Goal: Task Accomplishment & Management: Complete application form

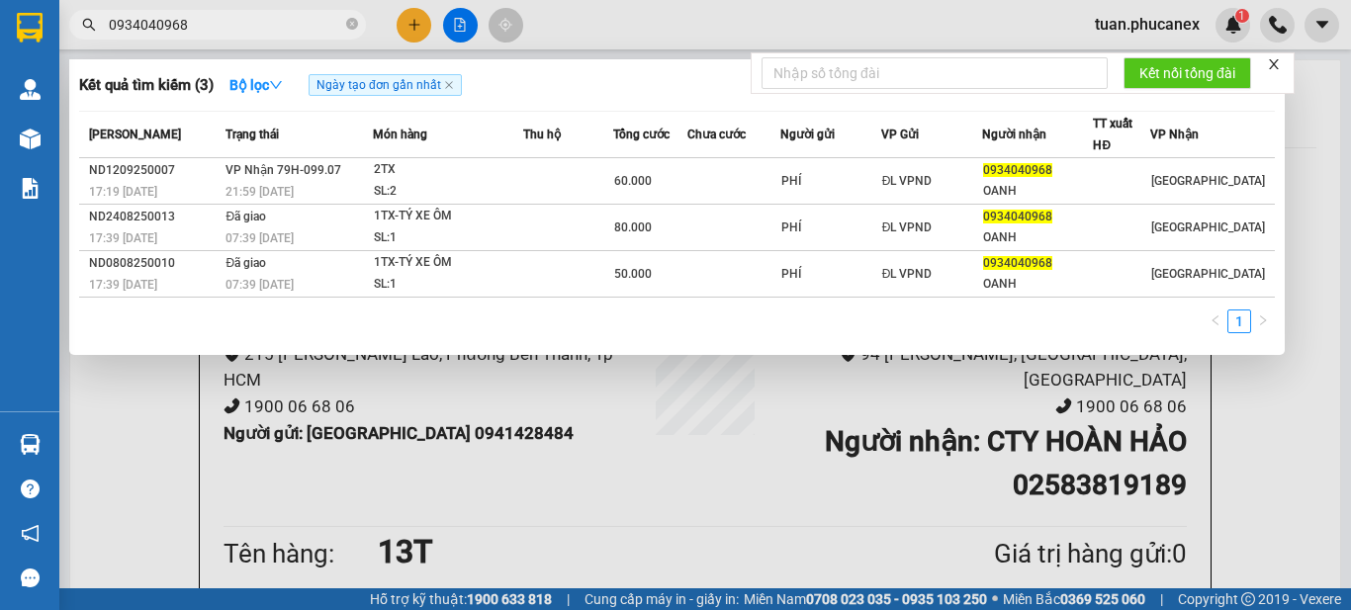
click at [146, 26] on input "0934040968" at bounding box center [225, 25] width 233 height 22
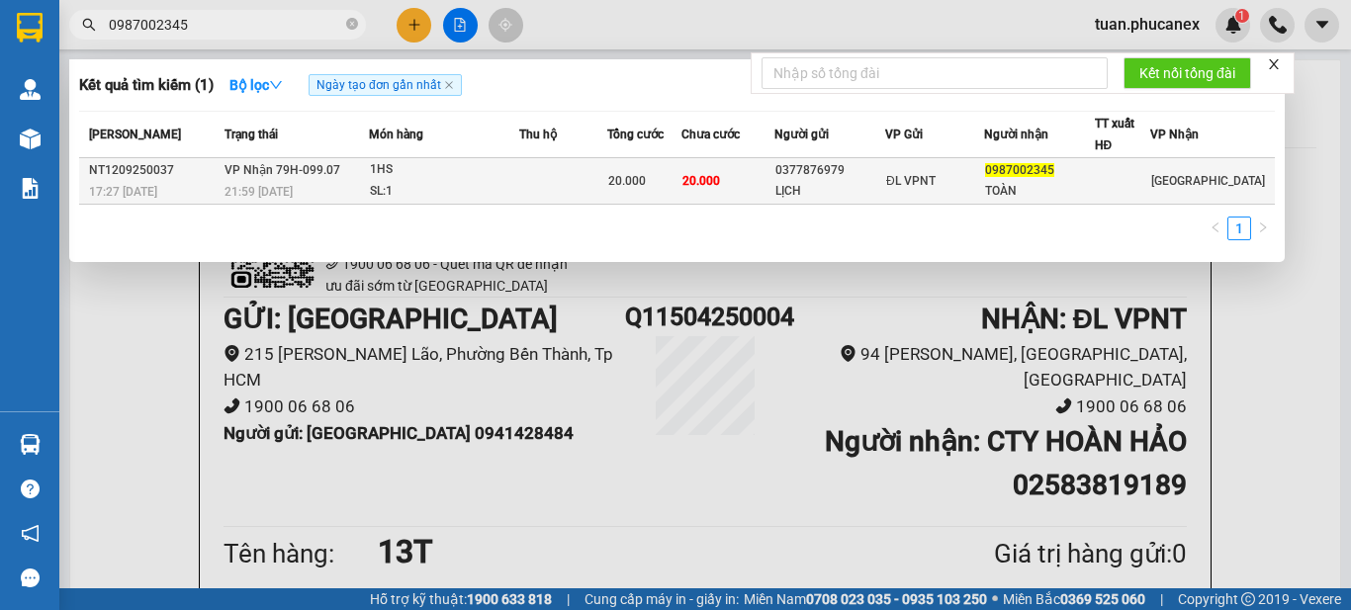
type input "0987002345"
click at [919, 191] on div "ĐL VPNT" at bounding box center [934, 181] width 97 height 22
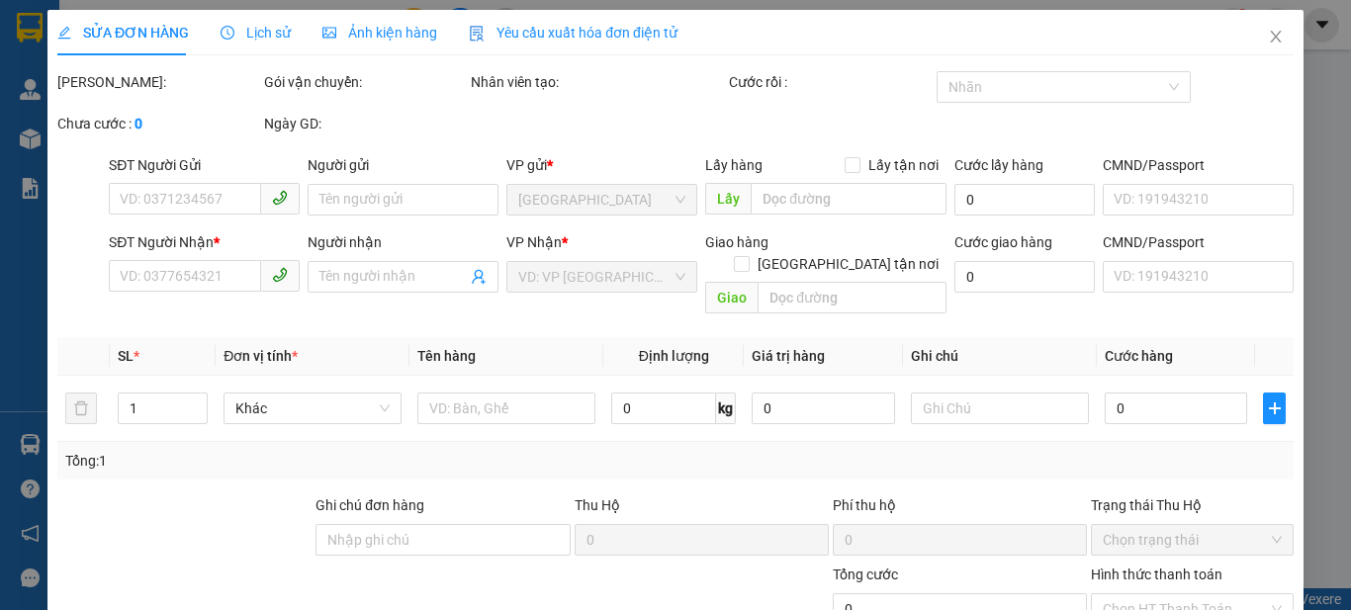
type input "0377876979"
type input "LỊCH"
type input "0987002345"
type input "TOÀN"
type input "20.000"
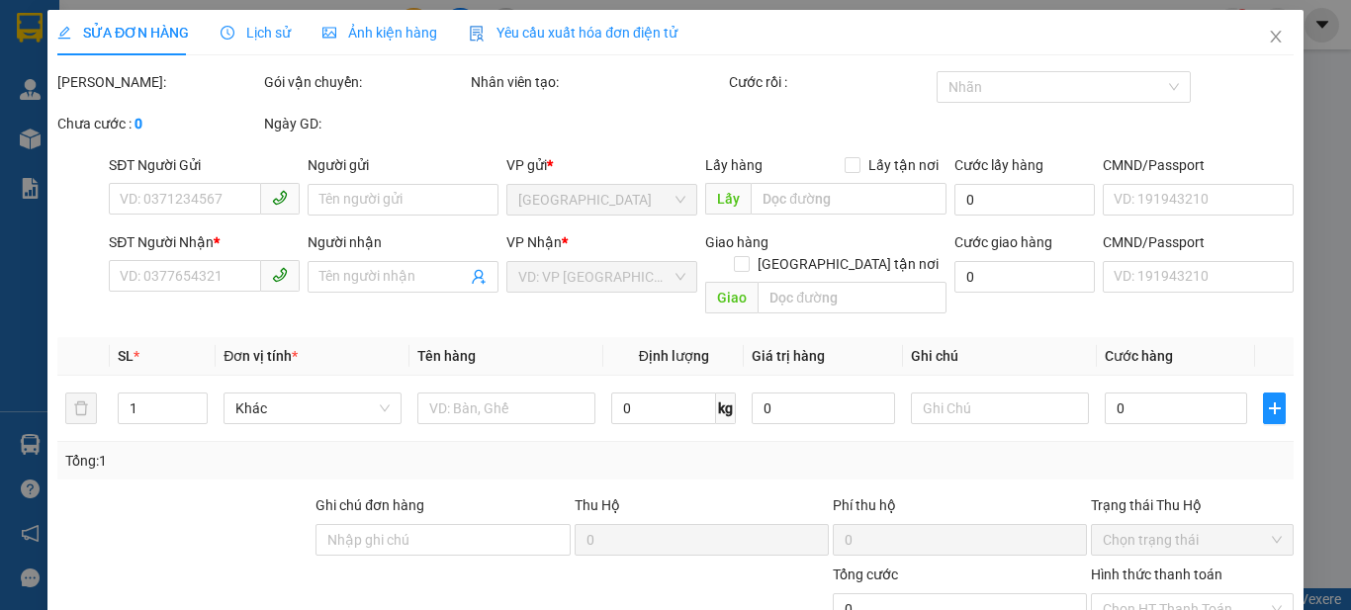
type input "20.000"
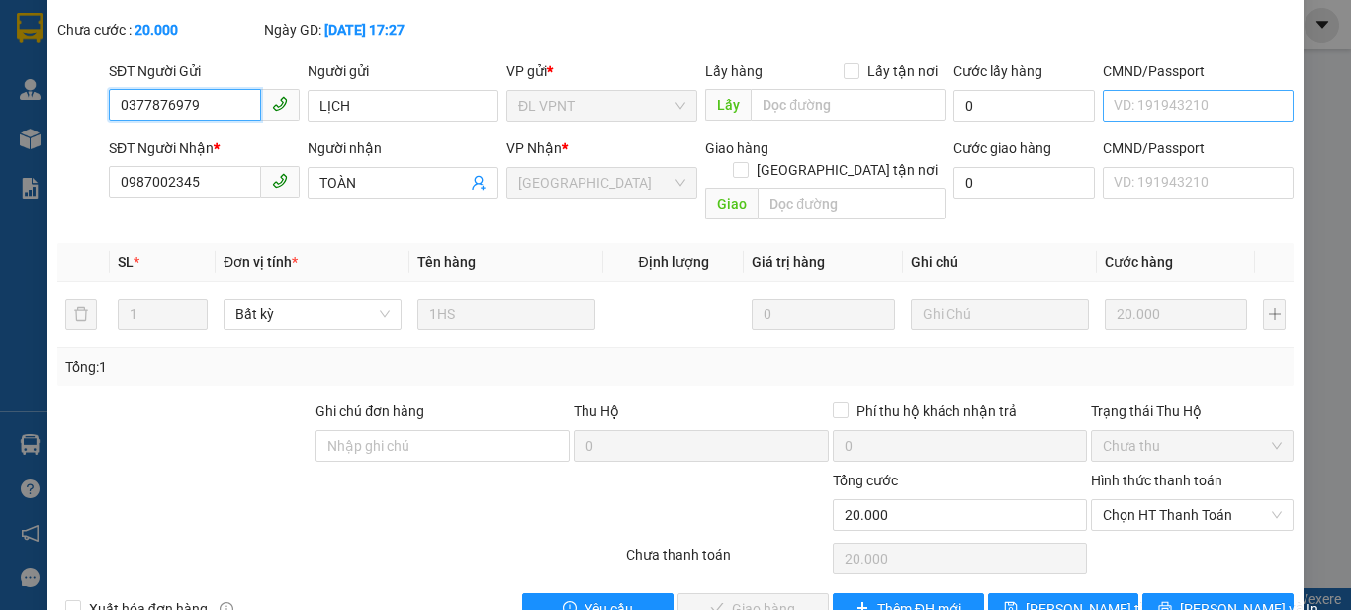
scroll to position [126, 0]
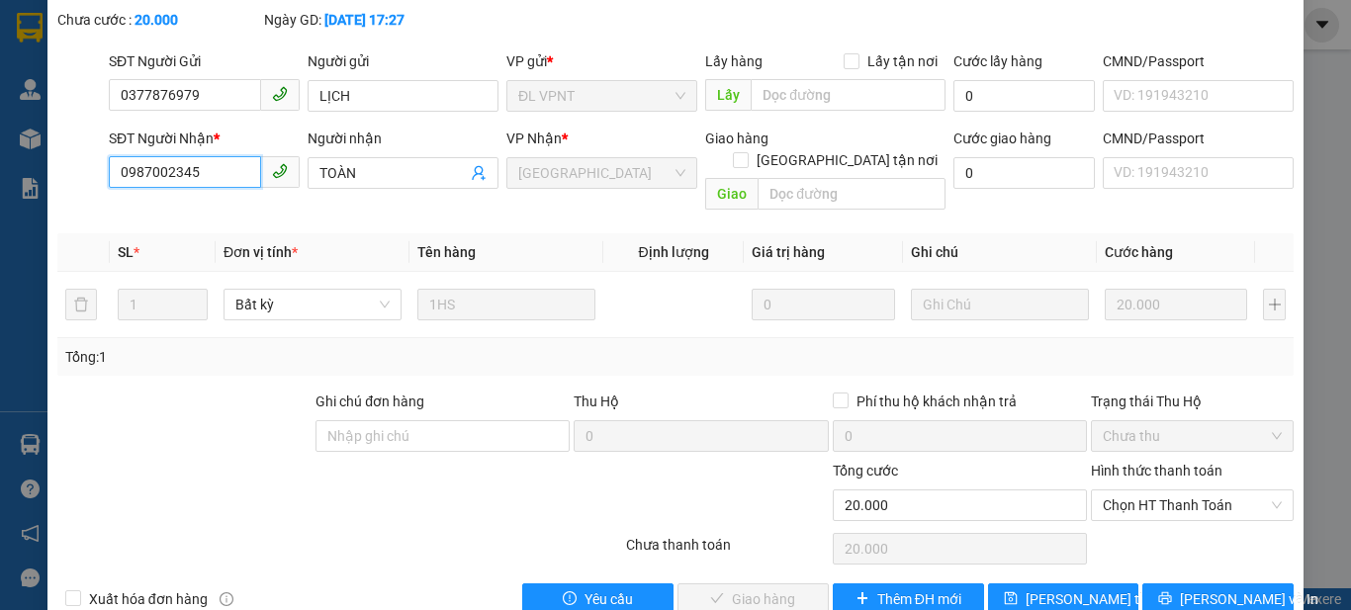
click at [159, 160] on input "0987002345" at bounding box center [185, 172] width 152 height 32
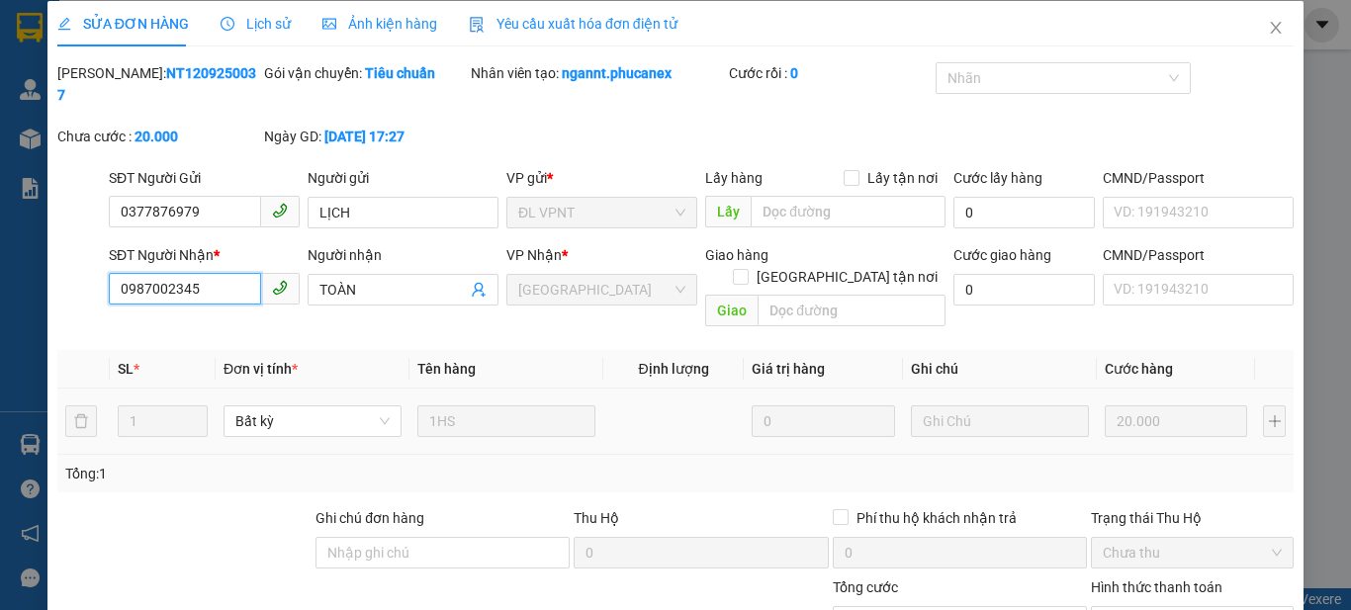
scroll to position [0, 0]
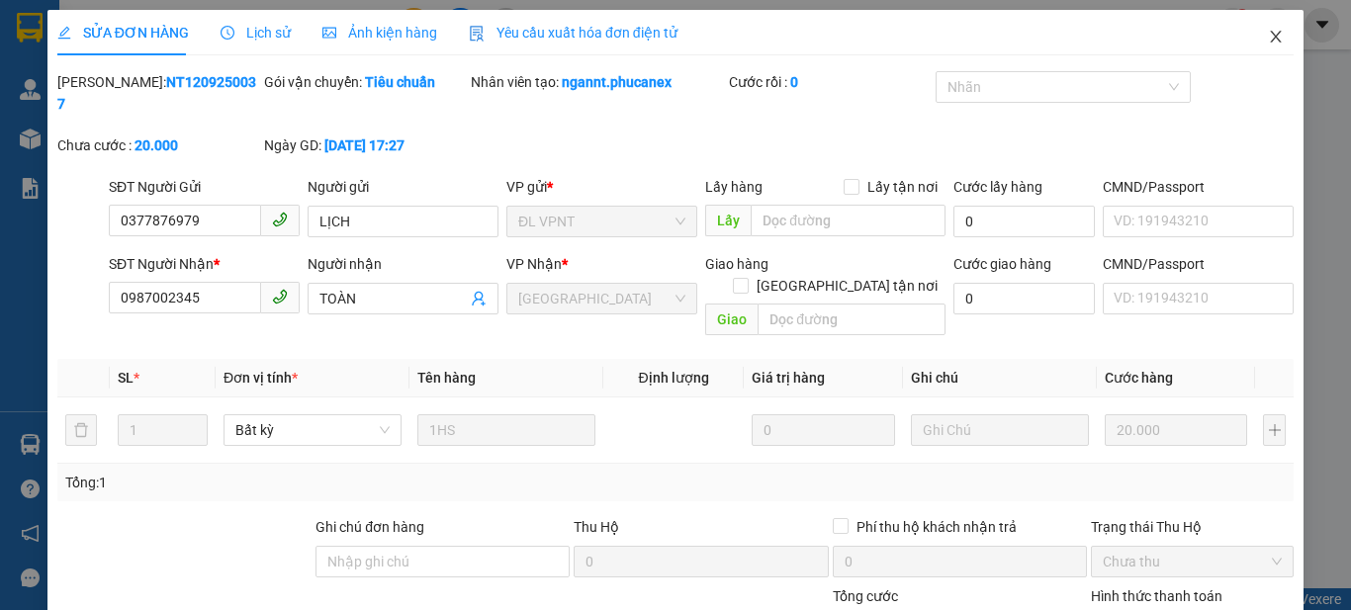
click at [1268, 31] on icon "close" at bounding box center [1276, 37] width 16 height 16
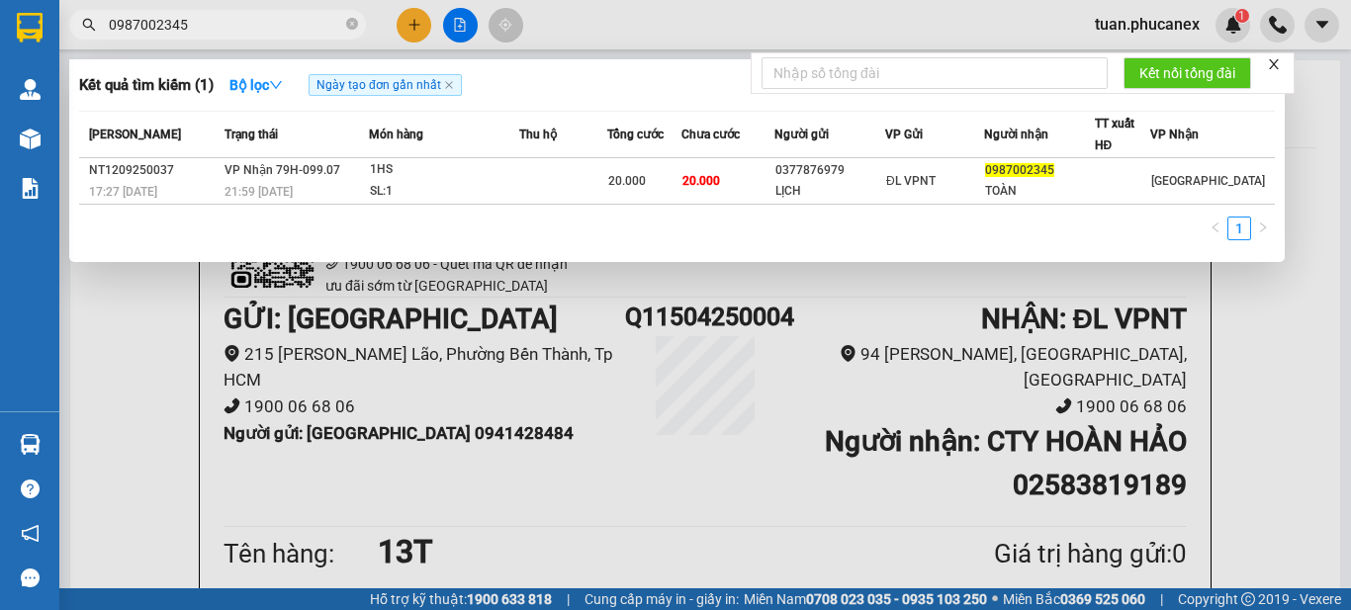
click at [287, 24] on input "0987002345" at bounding box center [225, 25] width 233 height 22
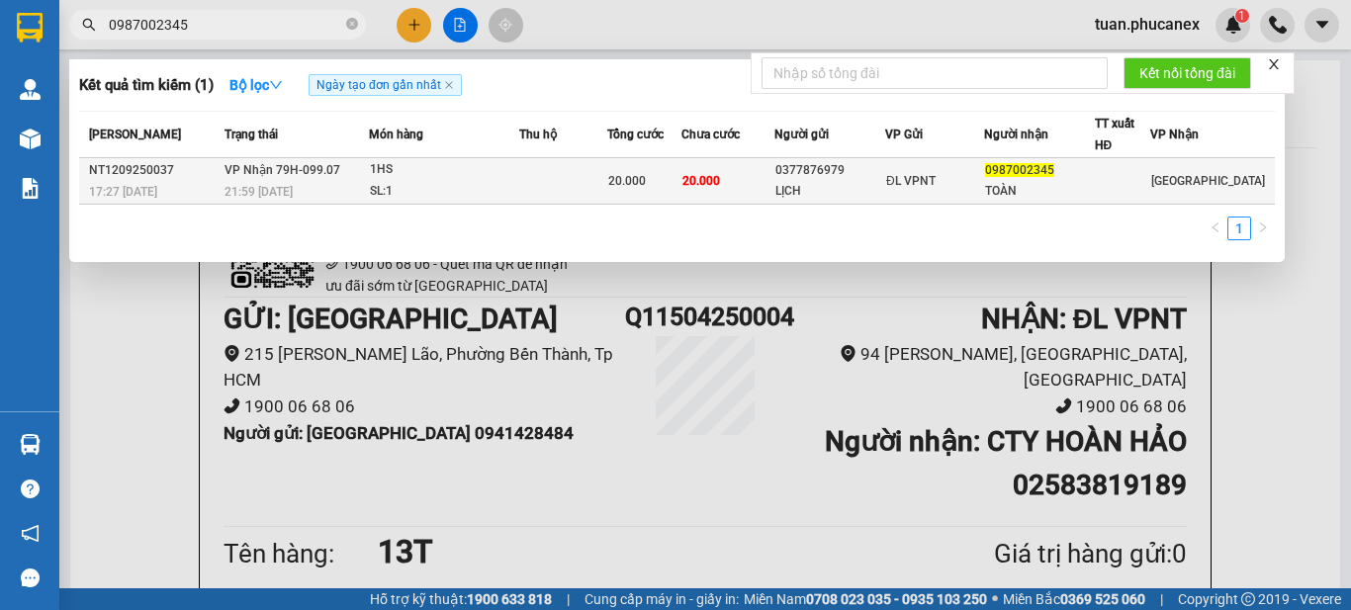
click at [568, 190] on td at bounding box center [563, 181] width 88 height 46
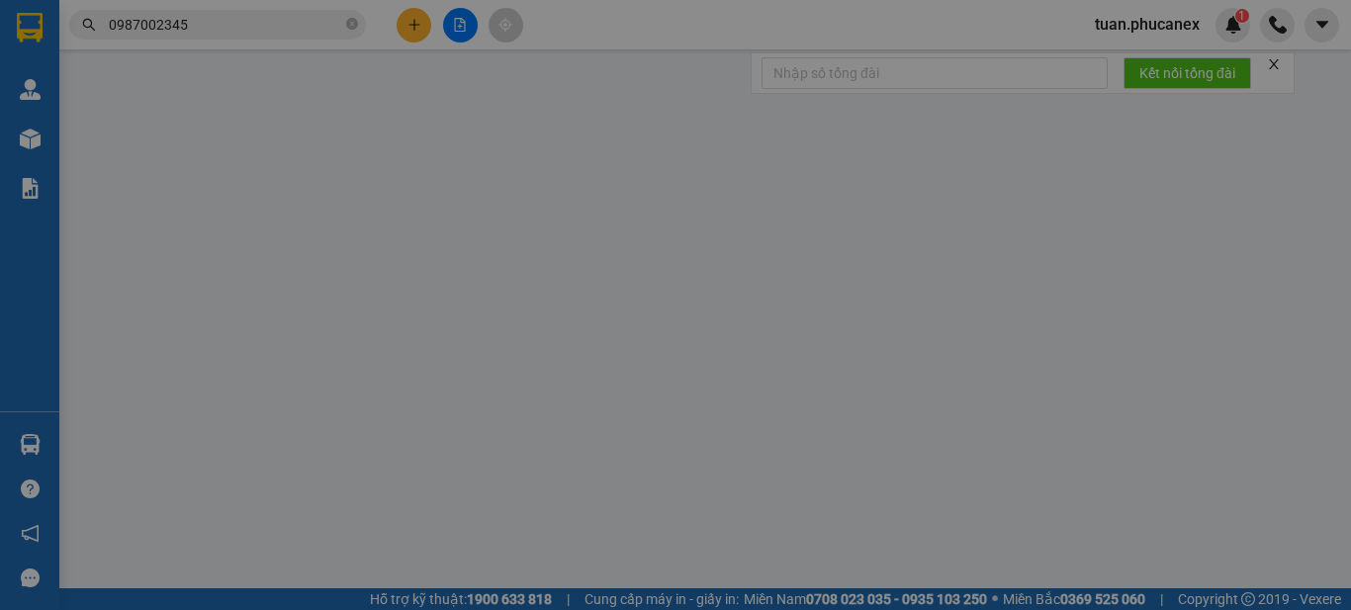
type input "0377876979"
type input "LỊCH"
type input "0987002345"
type input "TOÀN"
type input "20.000"
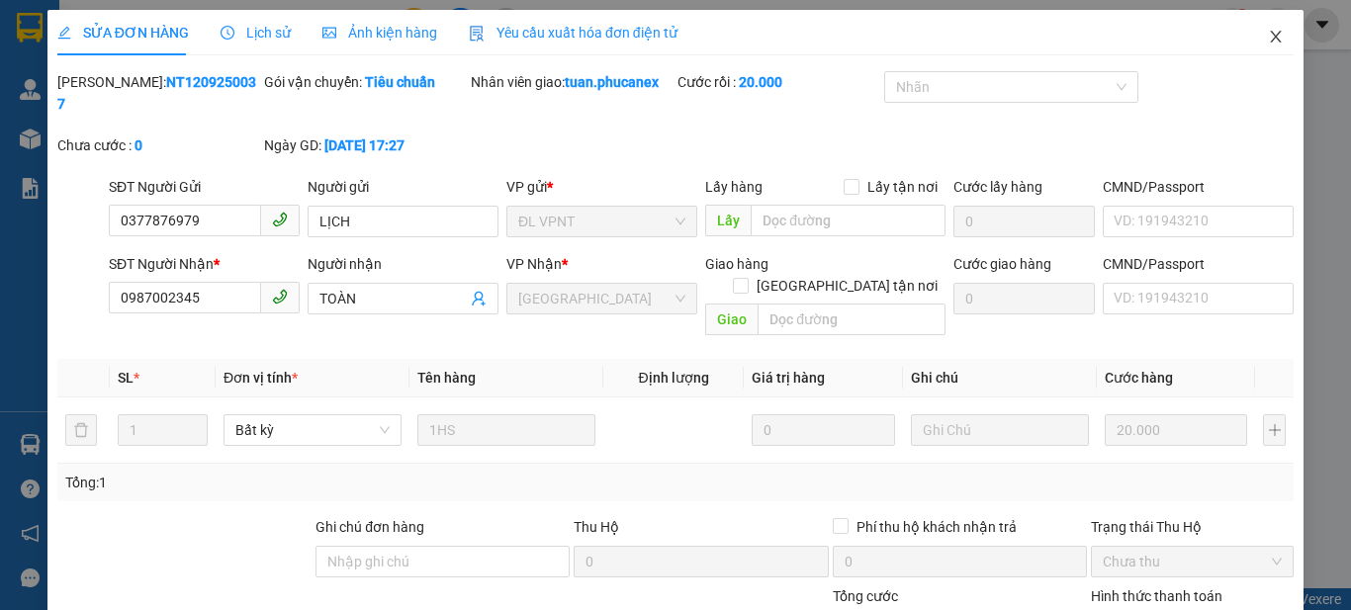
click at [1268, 36] on icon "close" at bounding box center [1276, 37] width 16 height 16
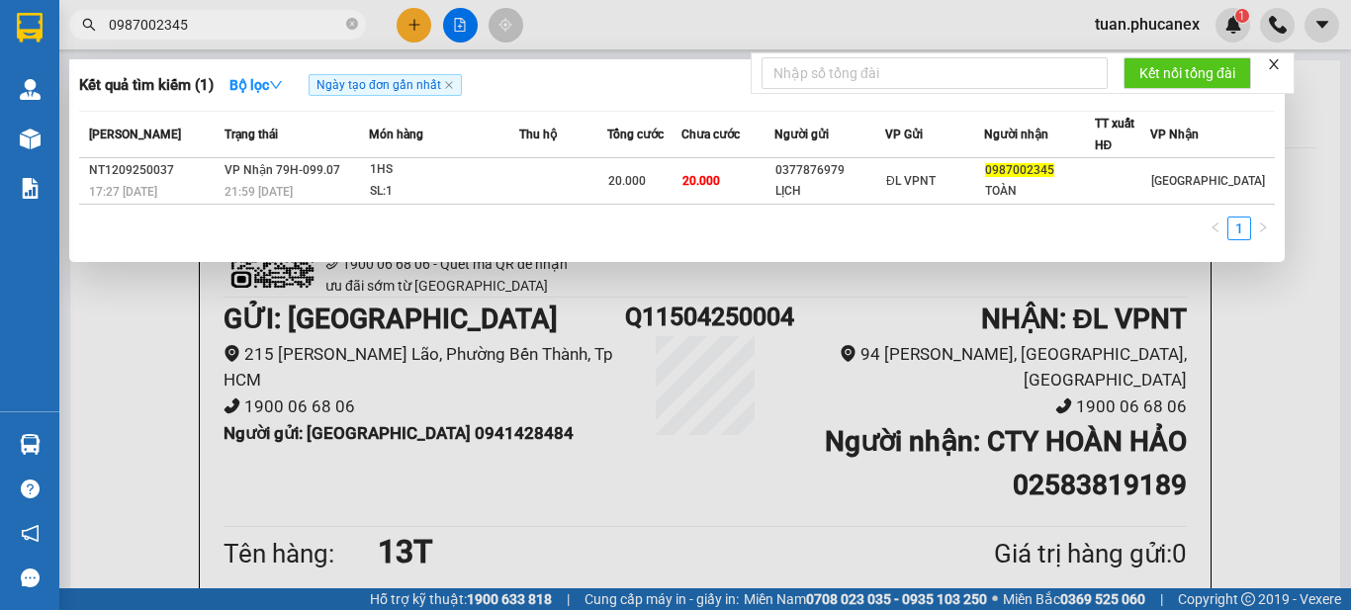
click at [266, 13] on span "0987002345" at bounding box center [217, 25] width 297 height 30
click at [263, 24] on input "0987002345" at bounding box center [225, 25] width 233 height 22
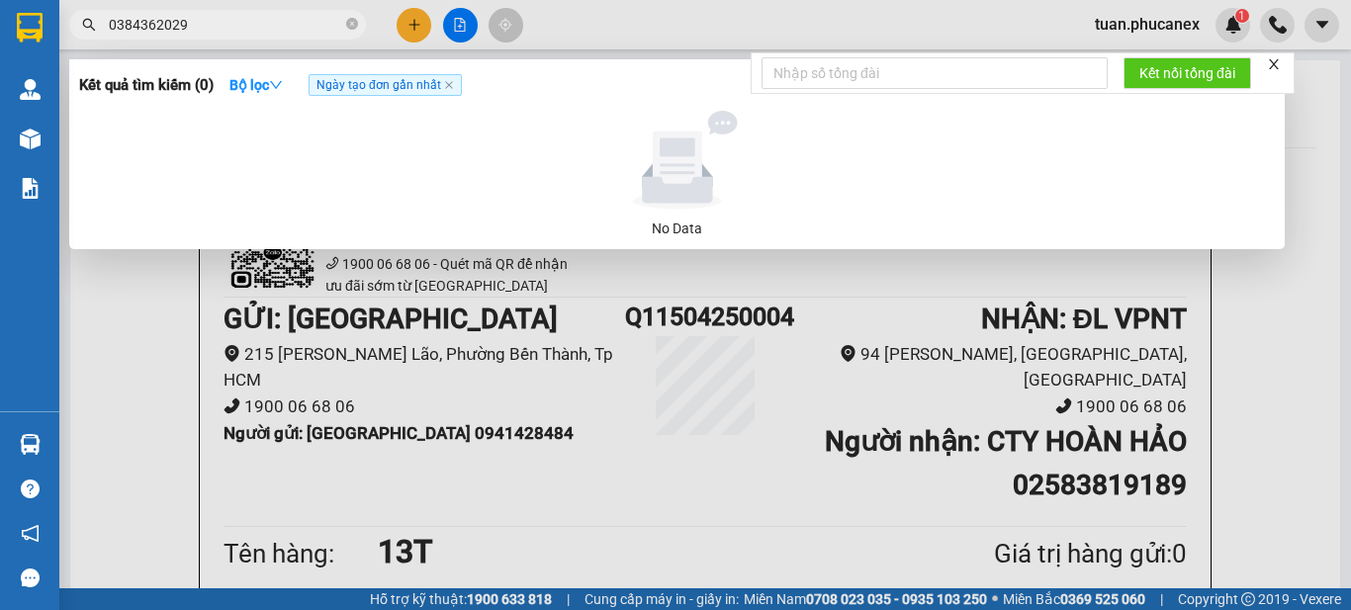
click at [254, 23] on input "0384362029" at bounding box center [225, 25] width 233 height 22
paste input "987002345"
type input "0987002345"
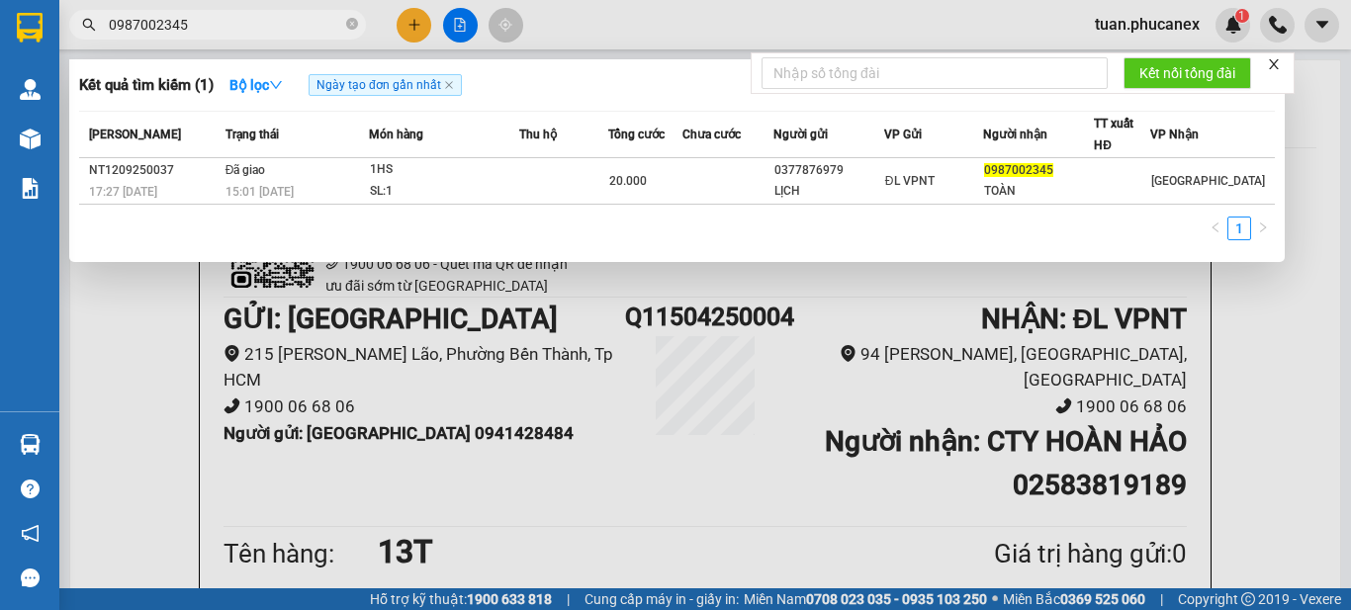
click at [217, 21] on input "0987002345" at bounding box center [225, 25] width 233 height 22
